Goal: Obtain resource: Obtain resource

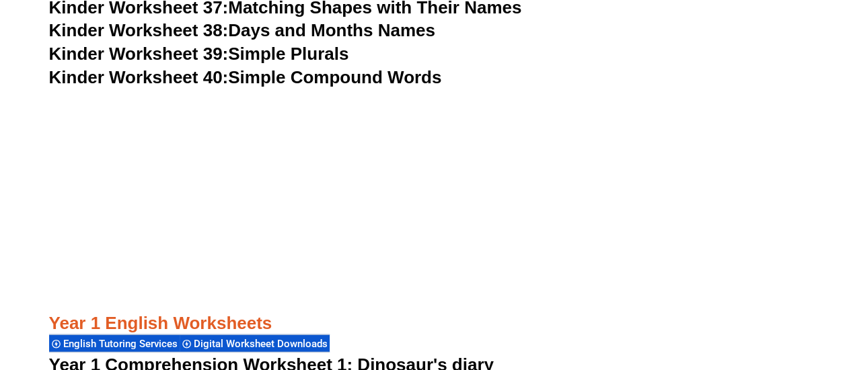
scroll to position [1608, 0]
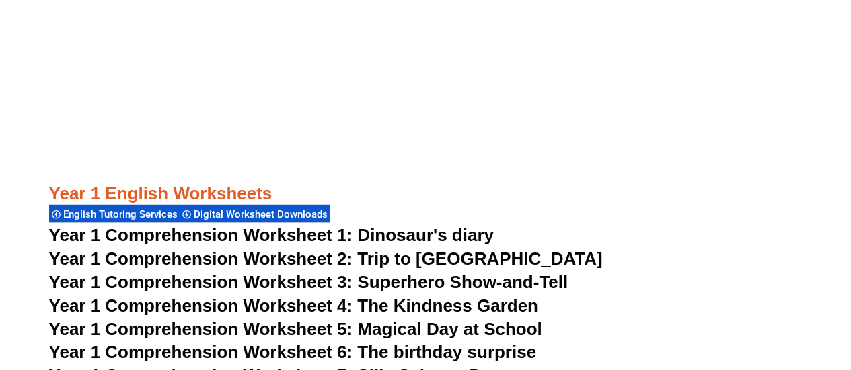
scroll to position [1758, 0]
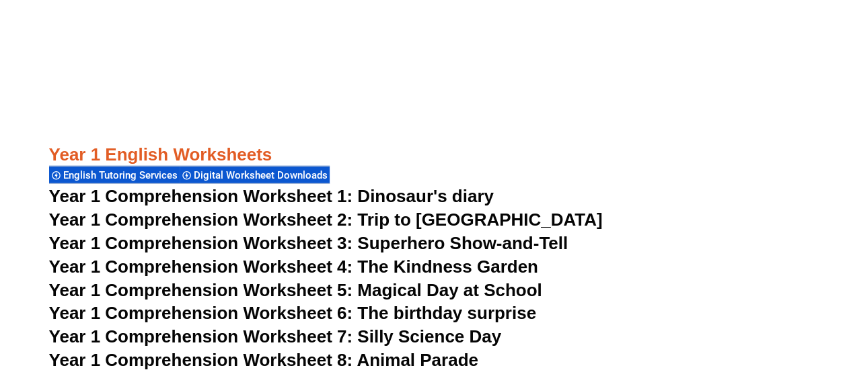
click at [411, 244] on span "Year 1 Comprehension Worksheet 3: Superhero Show-and-Tell" at bounding box center [308, 243] width 519 height 20
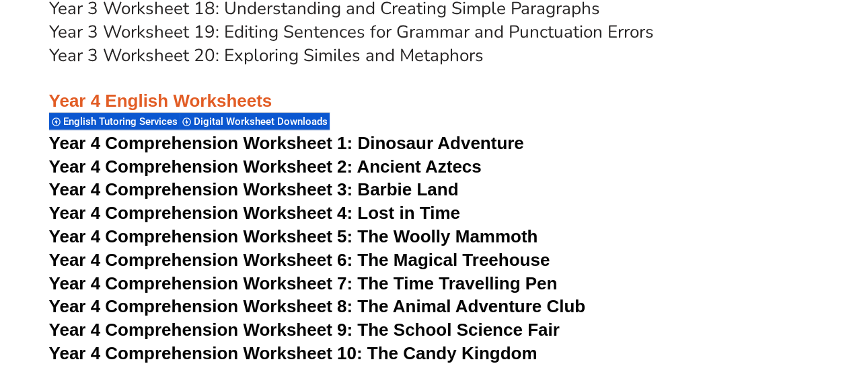
scroll to position [5257, 0]
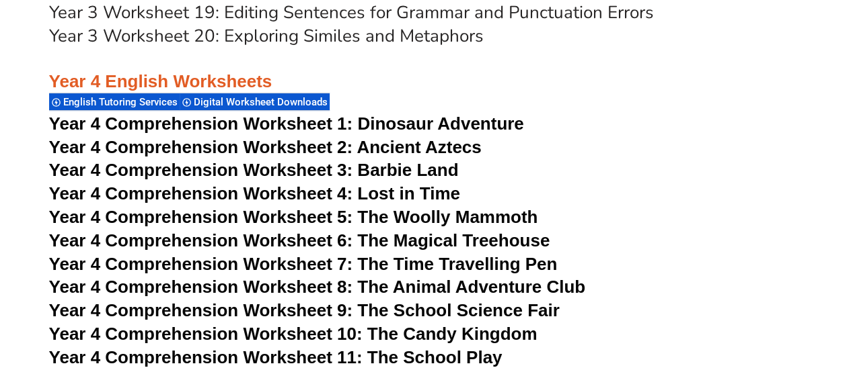
click at [461, 241] on span "Year 4 Comprehension Worksheet 6: The Magical Treehouse" at bounding box center [299, 241] width 501 height 20
drag, startPoint x: 779, startPoint y: 131, endPoint x: 531, endPoint y: 83, distance: 252.1
click at [531, 83] on h3 "Year 4 English Worksheets" at bounding box center [425, 71] width 753 height 46
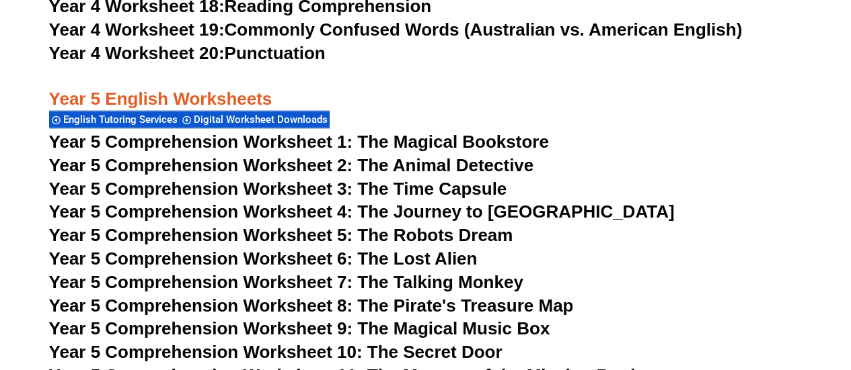
scroll to position [6266, 0]
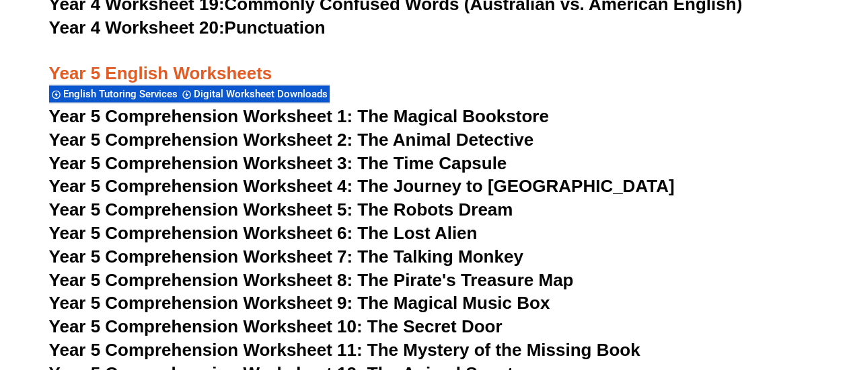
click at [473, 114] on span "Year 5 Comprehension Worksheet 1: The Magical Bookstore" at bounding box center [299, 116] width 500 height 20
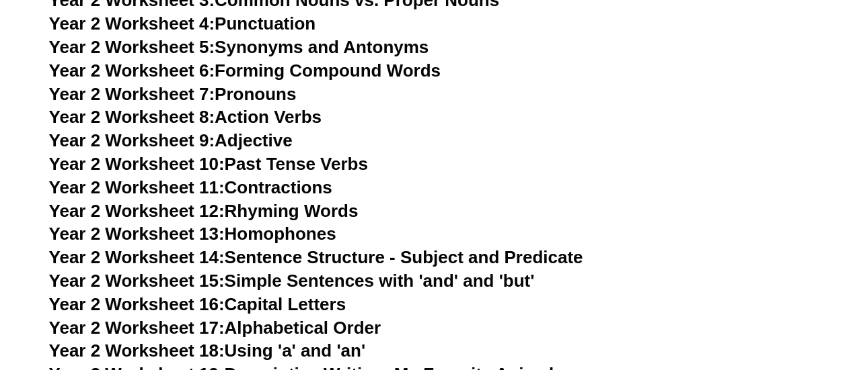
scroll to position [3913, 0]
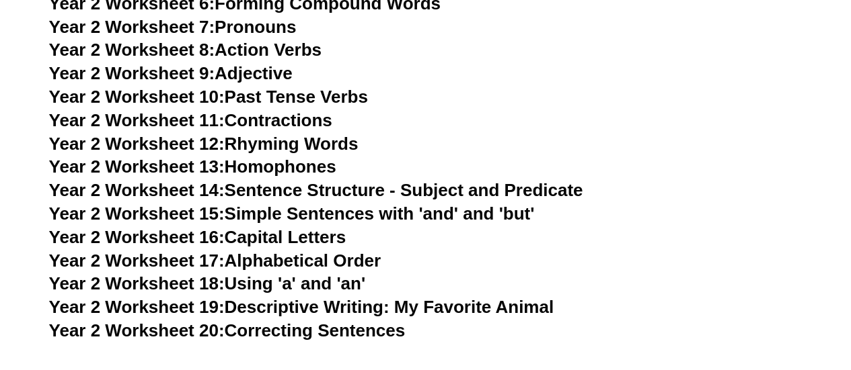
click at [408, 301] on link "Year 2 Worksheet 19: Descriptive Writing: My Favorite Animal" at bounding box center [301, 307] width 504 height 20
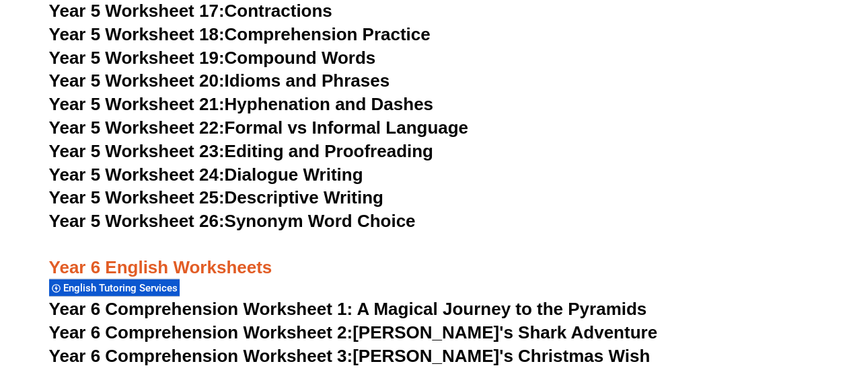
scroll to position [7006, 0]
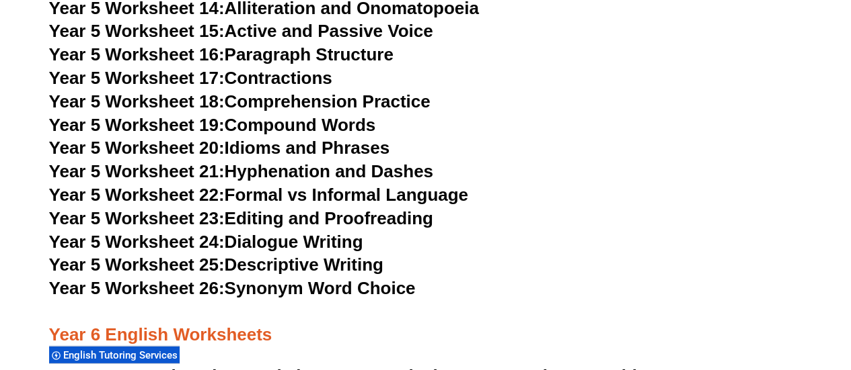
click at [319, 145] on link "Year 5 Worksheet 20: Idioms and Phrases" at bounding box center [219, 148] width 340 height 20
